Goal: Task Accomplishment & Management: Manage account settings

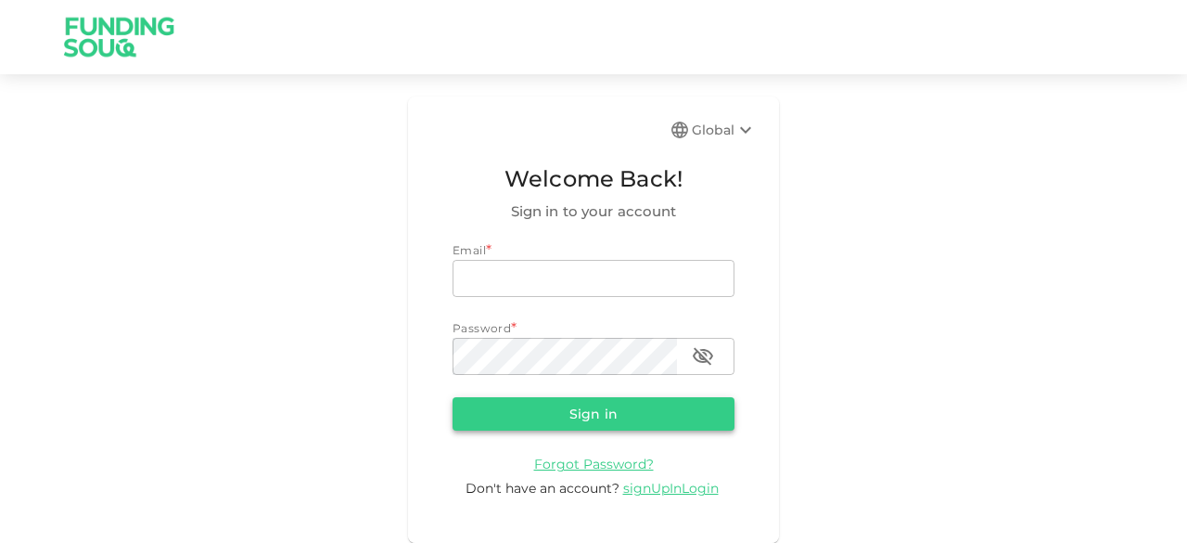
type input "[EMAIL_ADDRESS][DOMAIN_NAME]"
click at [586, 416] on button "Sign in" at bounding box center [594, 413] width 282 height 33
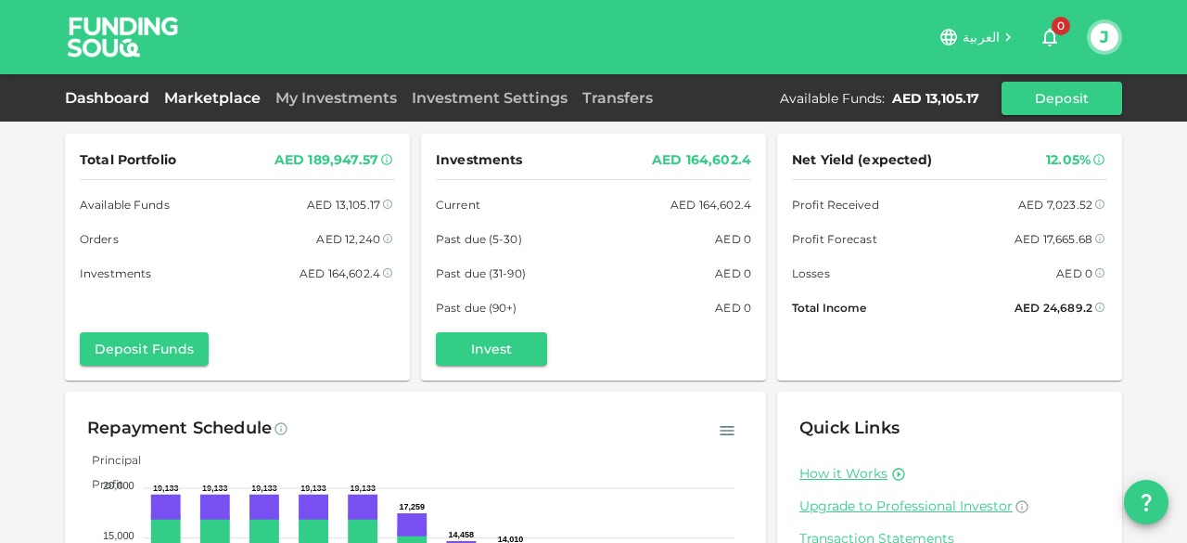
click at [206, 95] on link "Marketplace" at bounding box center [212, 98] width 111 height 18
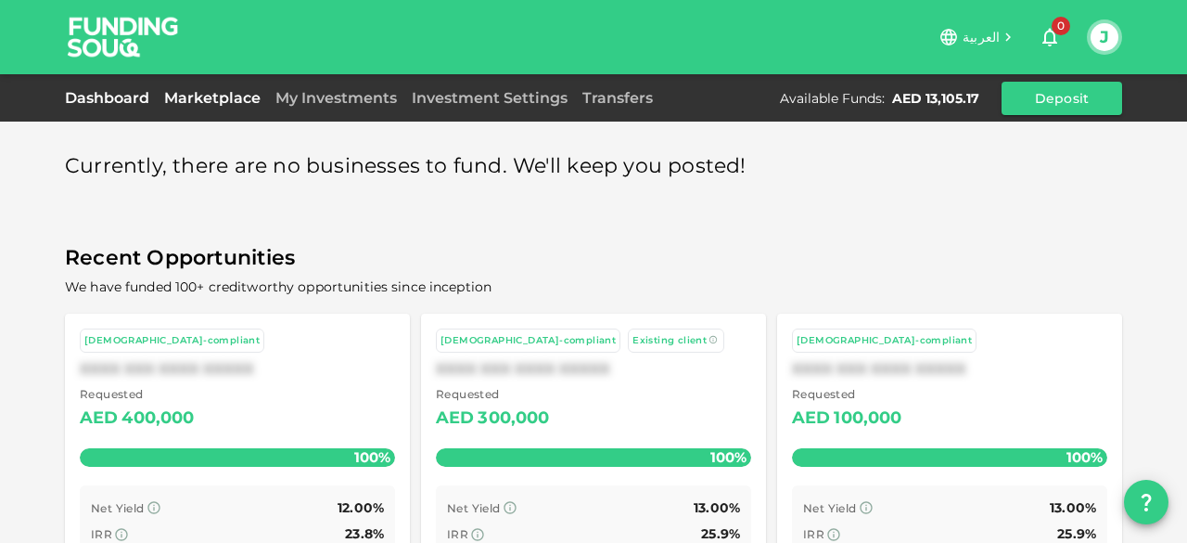
click at [115, 93] on link "Dashboard" at bounding box center [111, 98] width 92 height 18
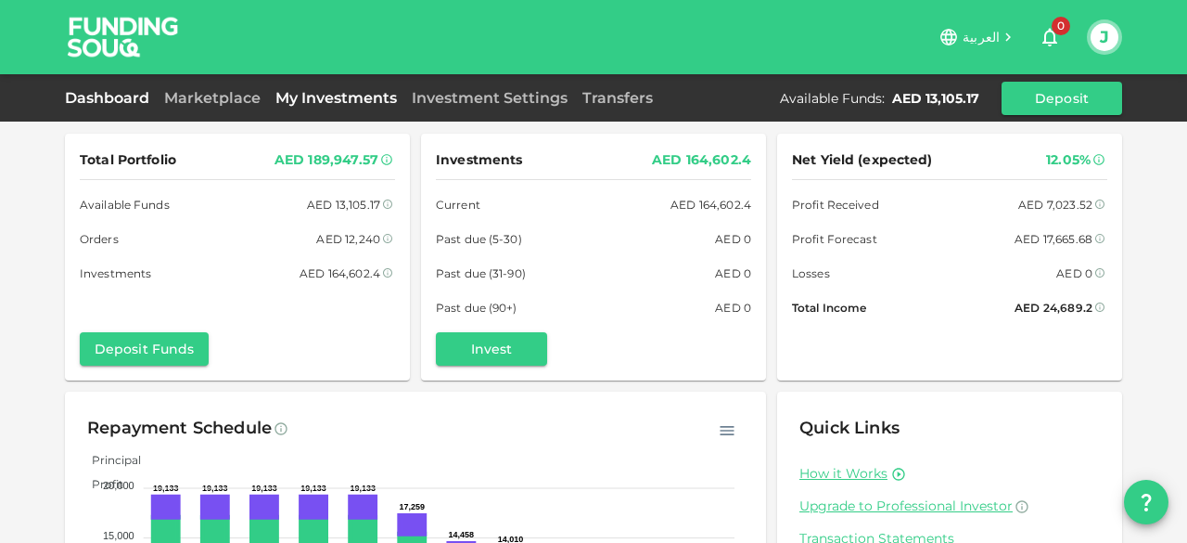
click at [315, 96] on link "My Investments" at bounding box center [336, 98] width 136 height 18
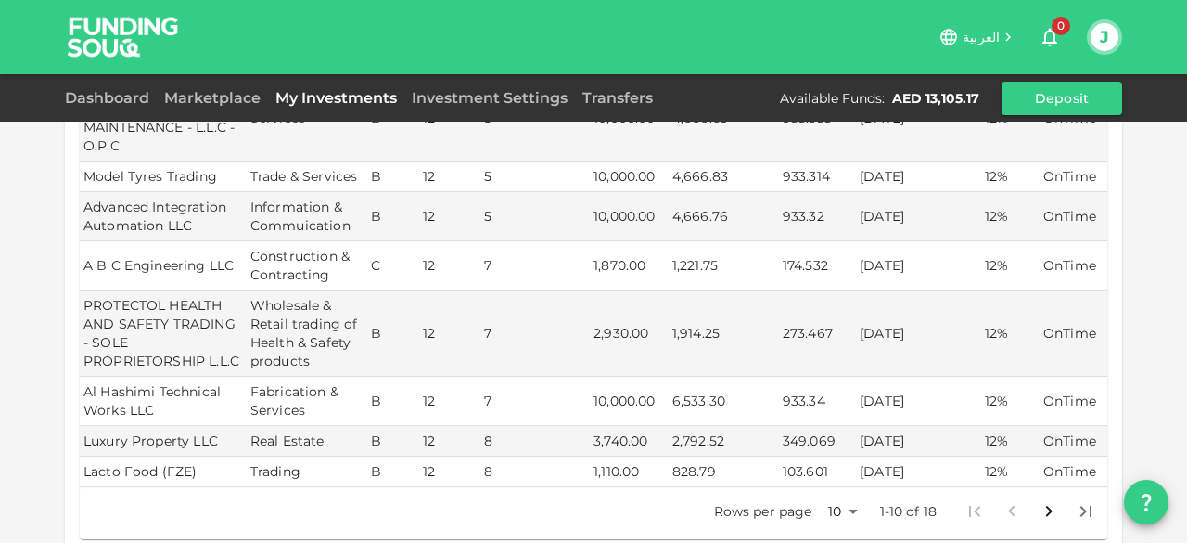
scroll to position [705, 0]
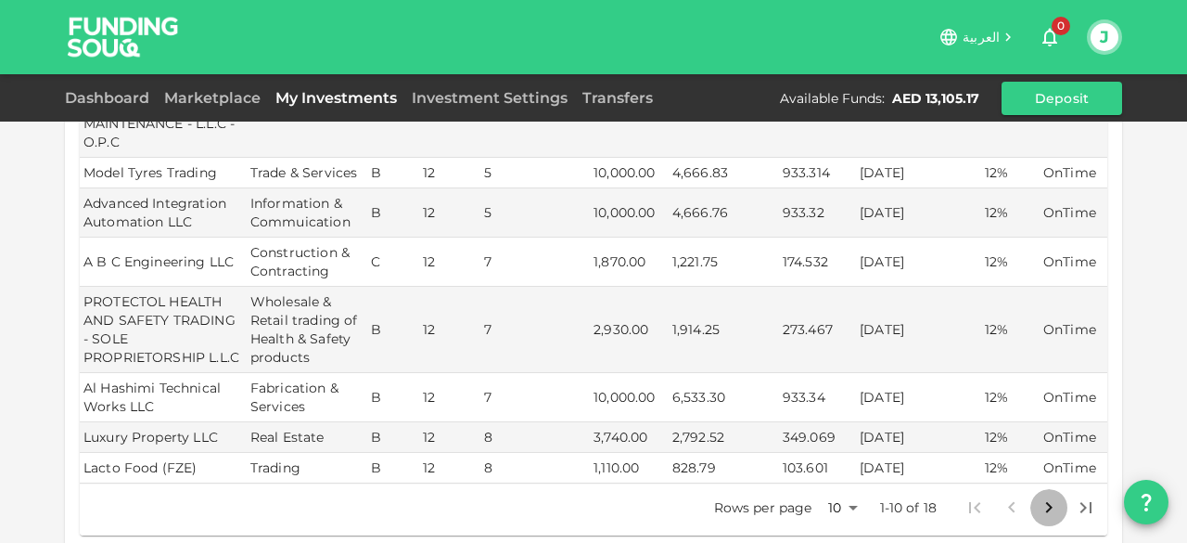
click at [1038, 496] on icon "Go to next page" at bounding box center [1049, 507] width 22 height 22
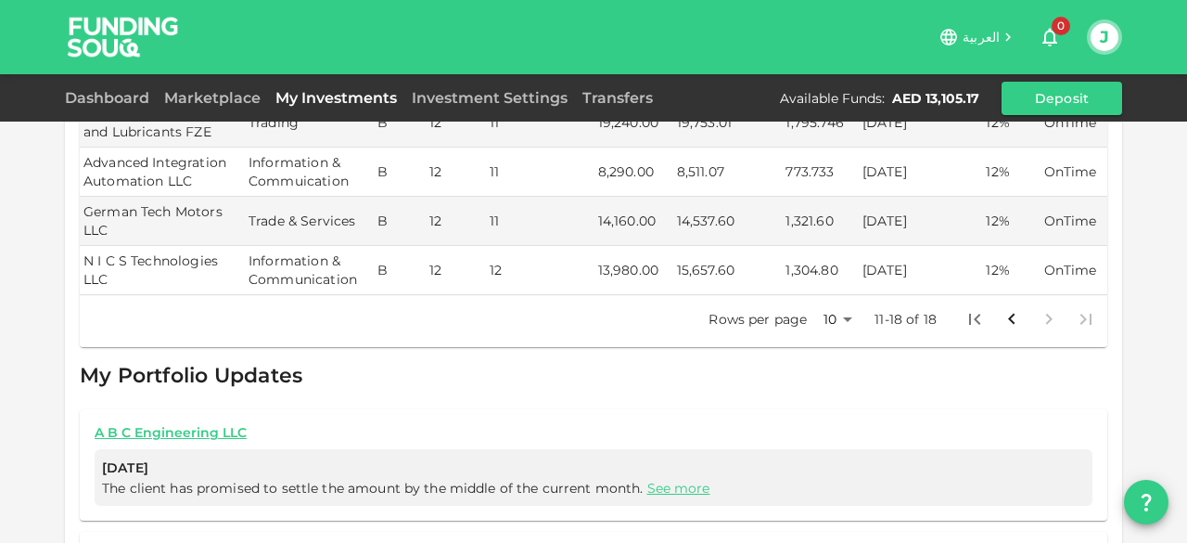
scroll to position [816, 0]
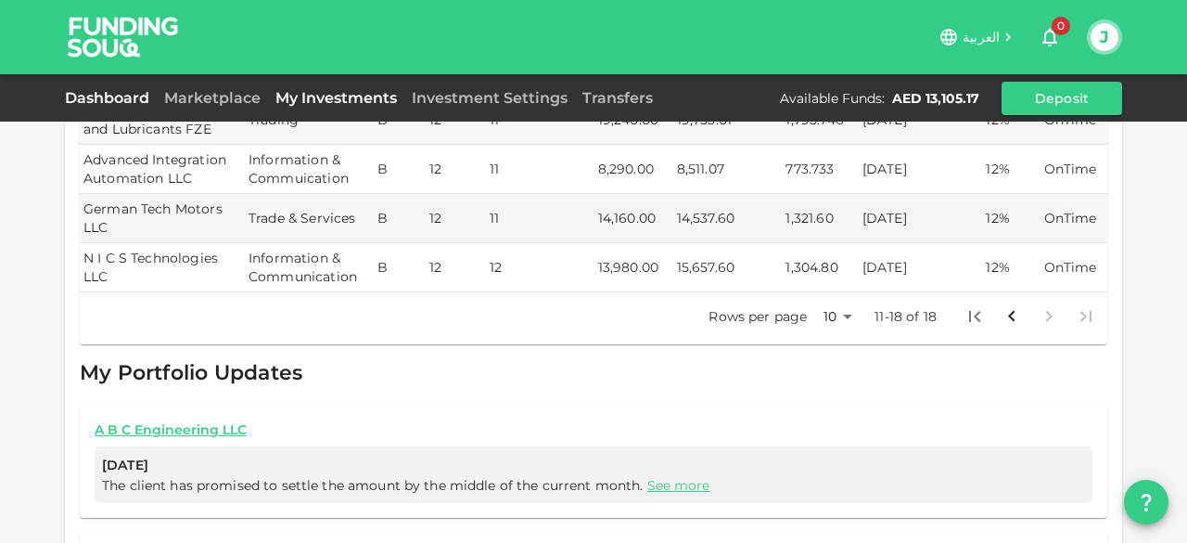
click at [119, 94] on link "Dashboard" at bounding box center [111, 98] width 92 height 18
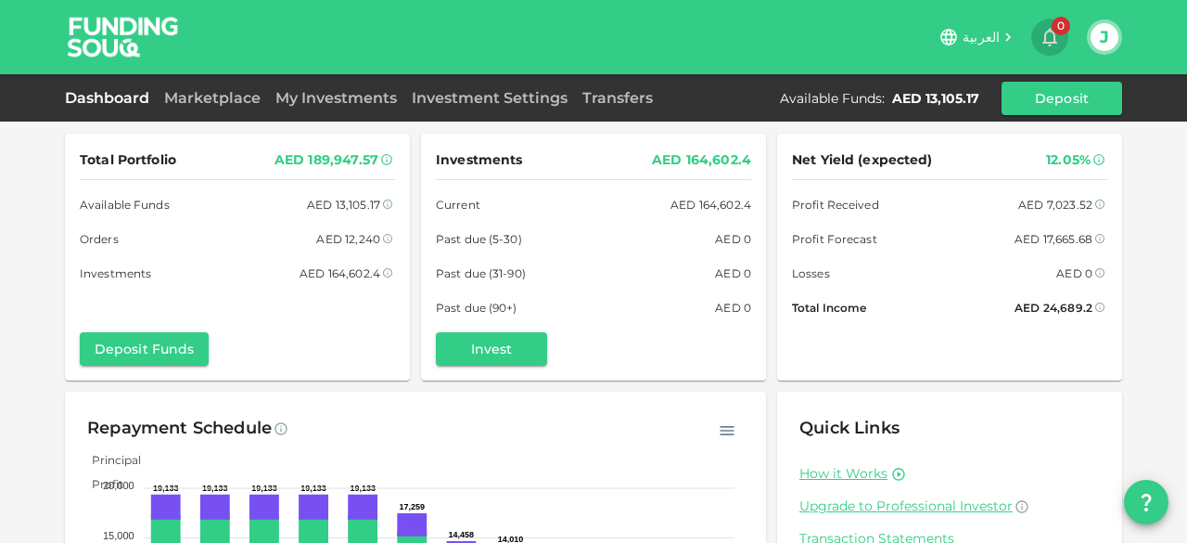
click at [1061, 27] on span "0" at bounding box center [1061, 26] width 19 height 19
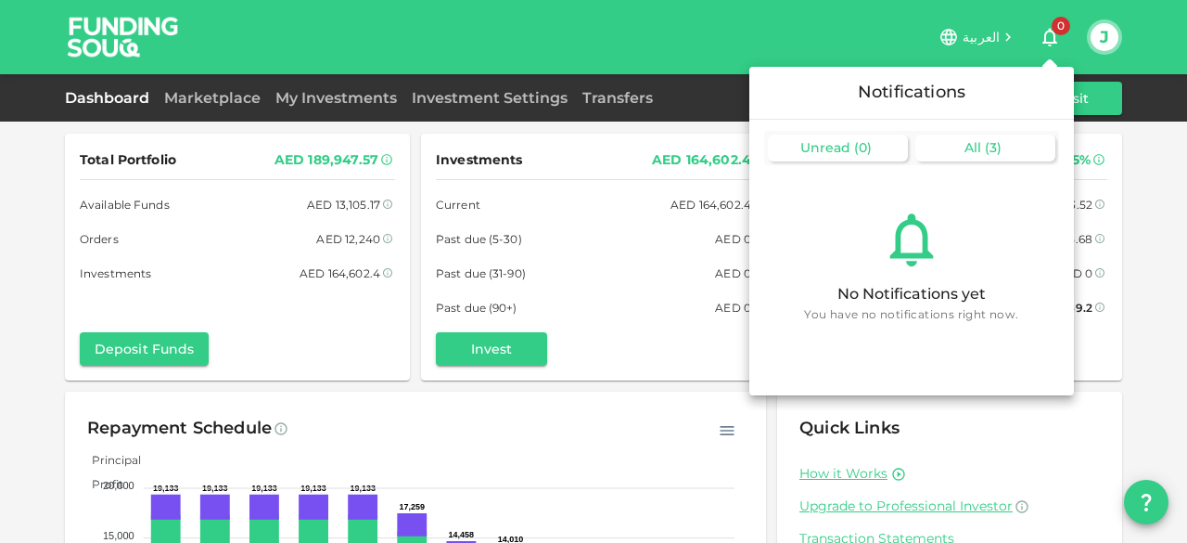
click at [973, 147] on span "All" at bounding box center [973, 147] width 17 height 17
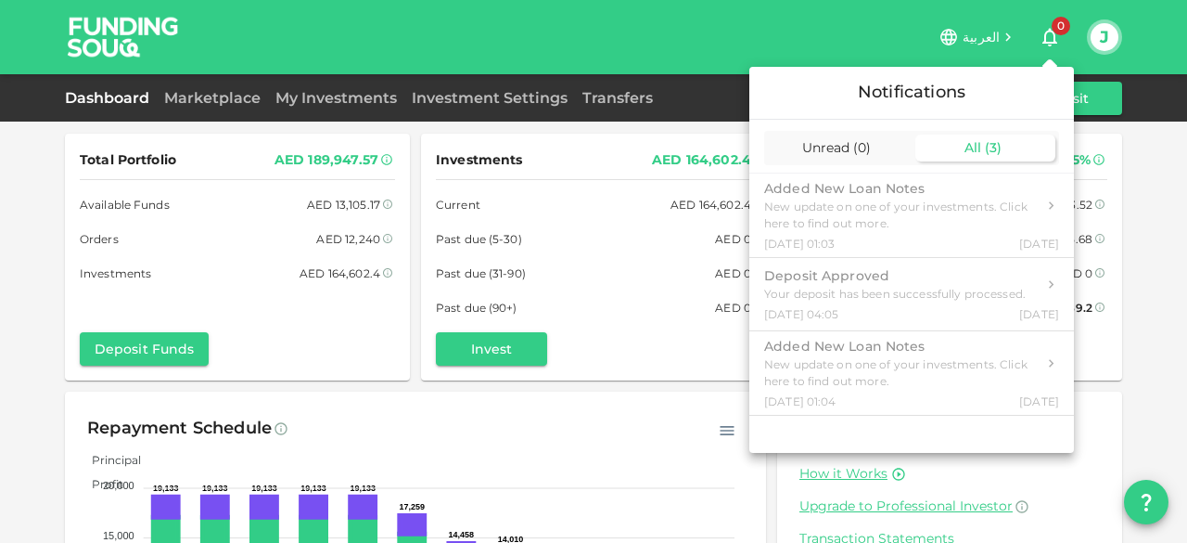
click at [790, 23] on div at bounding box center [593, 271] width 1187 height 543
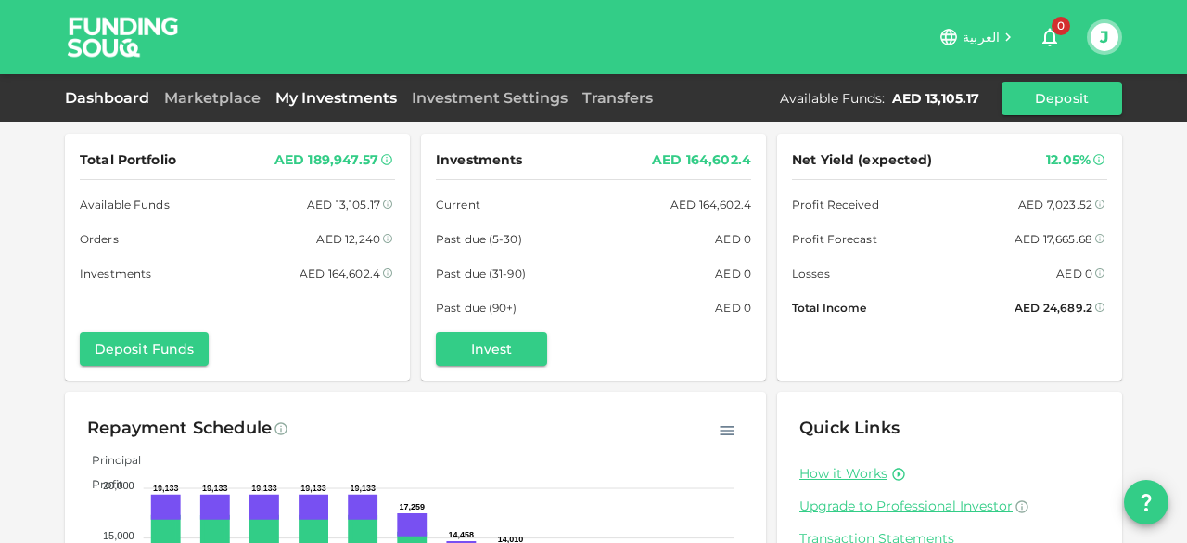
click at [330, 99] on link "My Investments" at bounding box center [336, 98] width 136 height 18
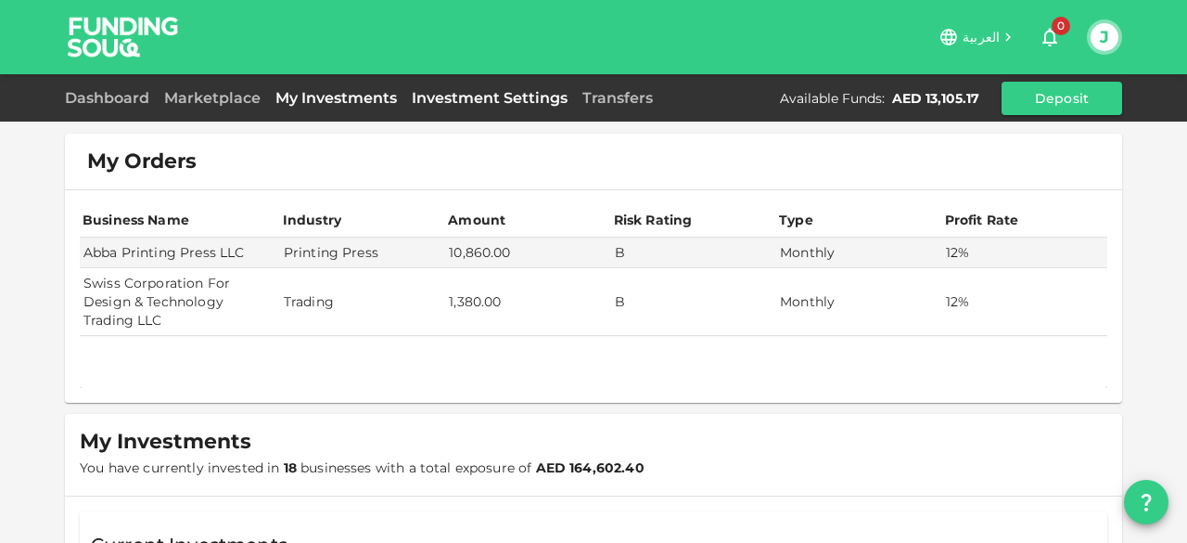
click at [433, 94] on link "Investment Settings" at bounding box center [489, 98] width 171 height 18
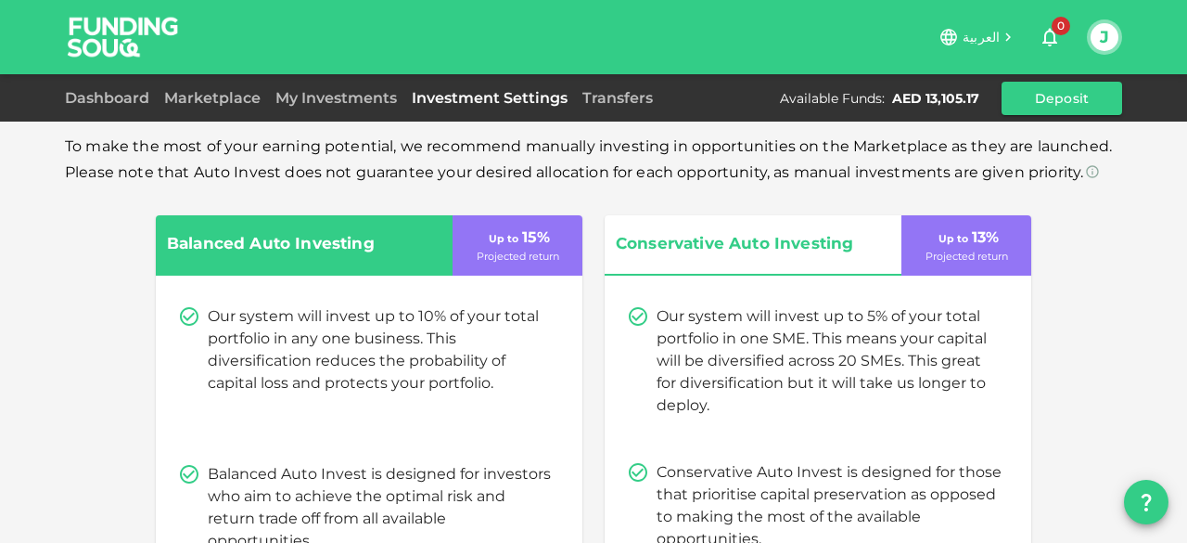
click at [52, 262] on div "To make the most of your earning potential, we recommend manually investing in …" at bounding box center [593, 524] width 1187 height 1048
